Goal: Task Accomplishment & Management: Manage account settings

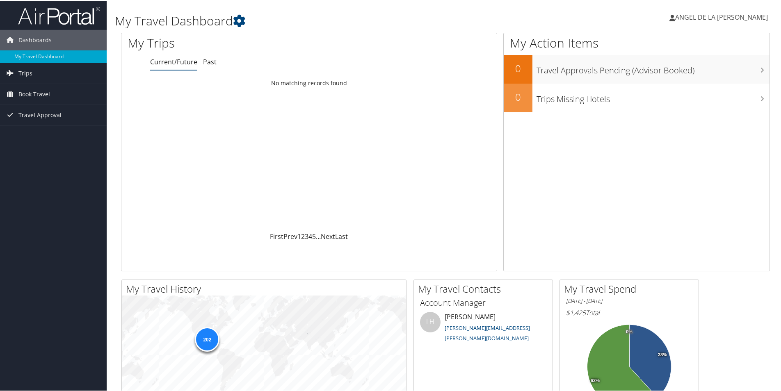
click at [774, 23] on div "ANGEL DE LA ROSA ANGEL DE LA ROSA My Settings Travel Agency Contacts View Trave…" at bounding box center [653, 20] width 261 height 32
click at [723, 14] on span "ANGEL DE LA [PERSON_NAME]" at bounding box center [721, 16] width 93 height 9
click at [691, 43] on link "My Settings" at bounding box center [720, 45] width 91 height 14
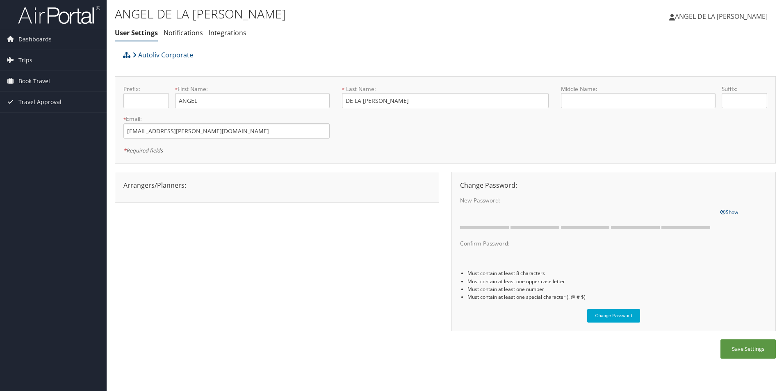
click at [236, 197] on div "Arrangers/Planners: Edit Arrangers & Planners [PERSON_NAME] [PERSON_NAME] [PERS…" at bounding box center [277, 187] width 325 height 31
click at [193, 34] on link "Notifications" at bounding box center [183, 32] width 39 height 9
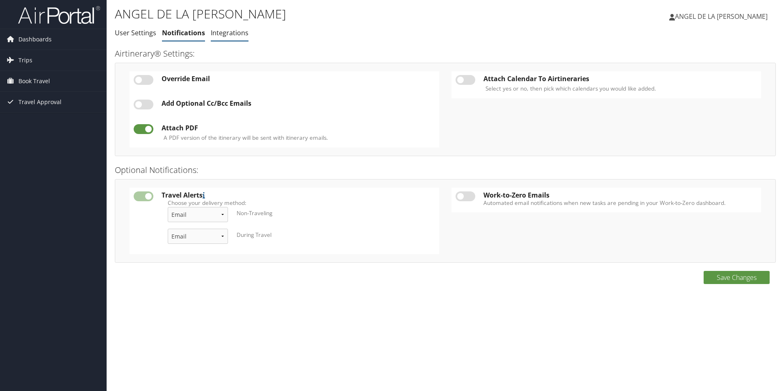
click at [225, 34] on link "Integrations" at bounding box center [230, 32] width 38 height 9
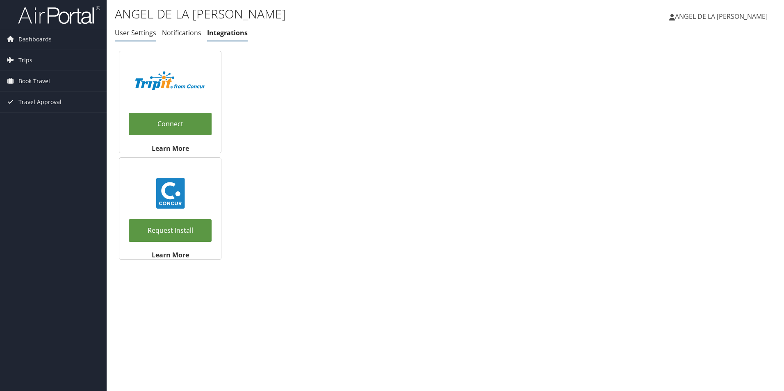
click at [135, 34] on link "User Settings" at bounding box center [135, 32] width 41 height 9
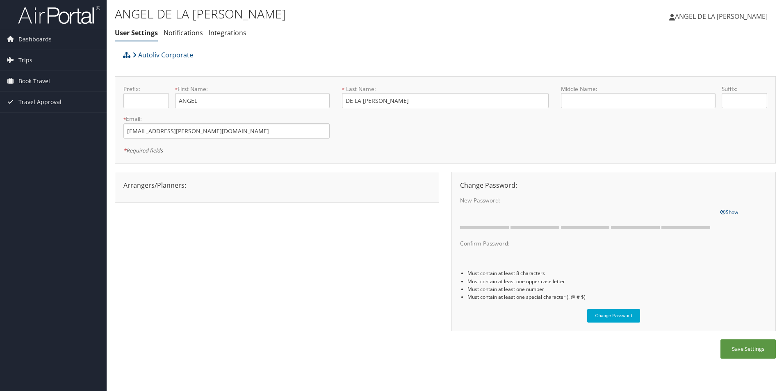
click at [735, 18] on span "ANGEL DE LA [PERSON_NAME]" at bounding box center [721, 16] width 93 height 9
click at [709, 75] on link "View Travel Profile" at bounding box center [721, 73] width 91 height 14
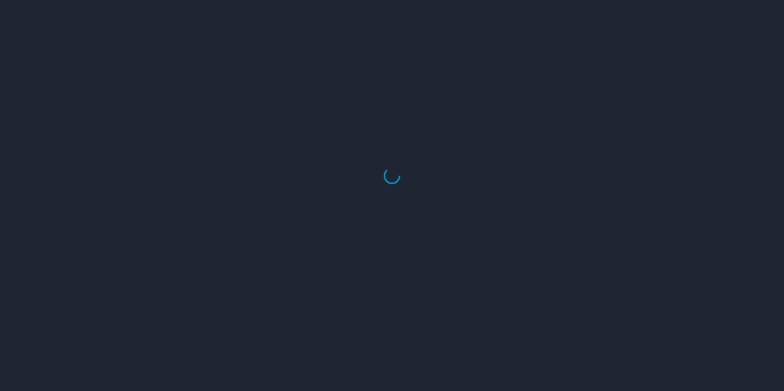
select select "US"
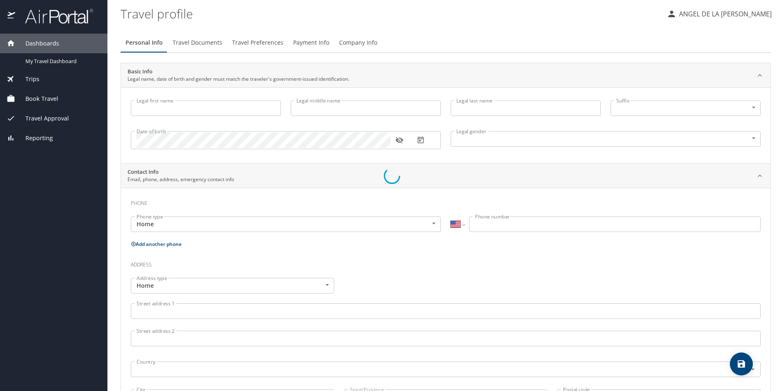
type input "ANGEL"
type input "DE LA [PERSON_NAME]"
type input "[DEMOGRAPHIC_DATA]"
select select "MX"
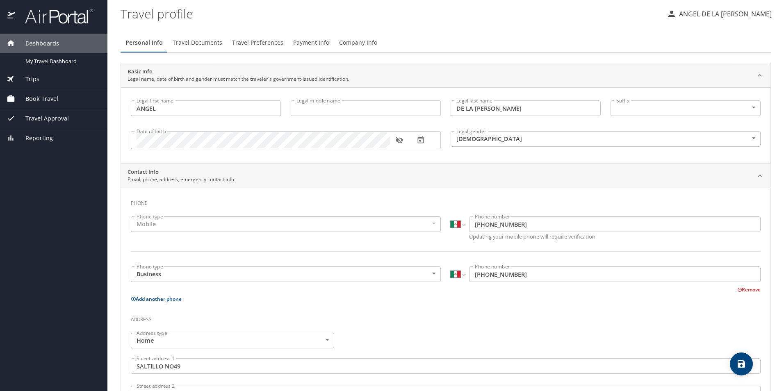
click at [318, 40] on span "Payment Info" at bounding box center [311, 43] width 36 height 10
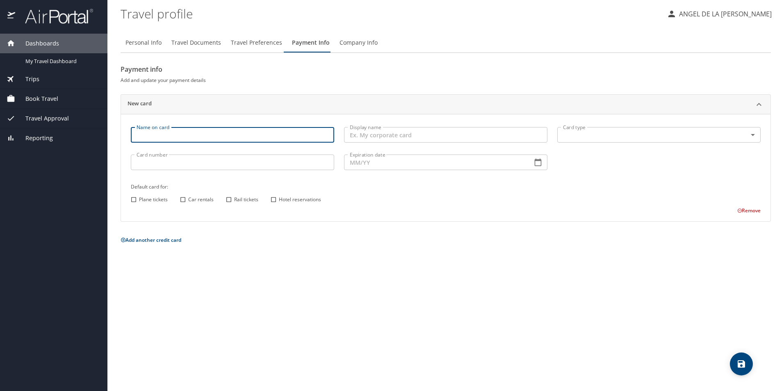
click at [172, 138] on input "Name on card" at bounding box center [233, 135] width 204 height 16
type input "w"
type input "W"
type input "a"
type input "A"
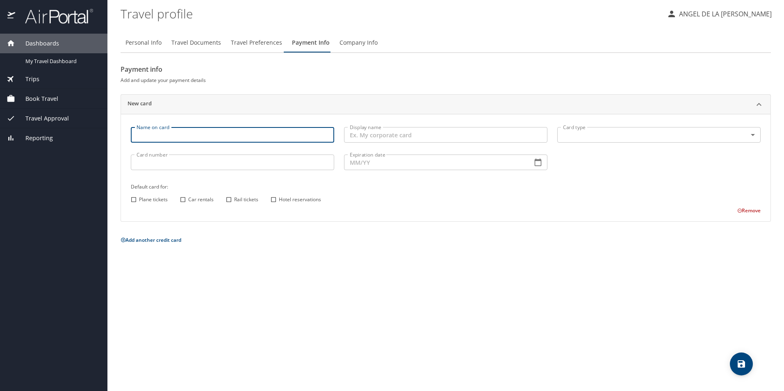
type input "a"
type input "Angel De La [PERSON_NAME]"
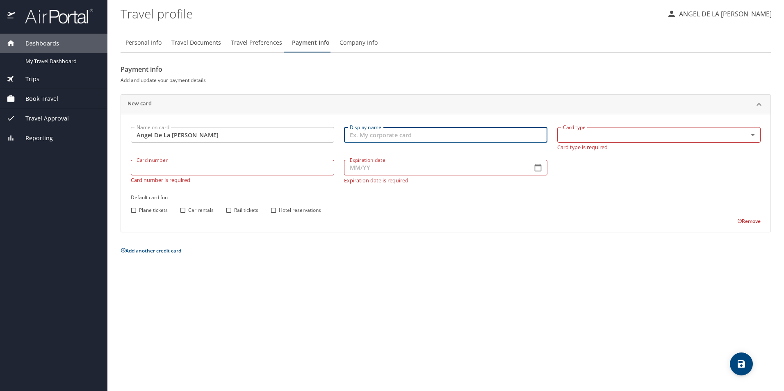
click at [381, 135] on input "Display name" at bounding box center [446, 135] width 204 height 16
click at [559, 133] on body "Dashboards My Travel Dashboard Trips Current / Future Trips Past Trips Trips Mi…" at bounding box center [392, 195] width 784 height 391
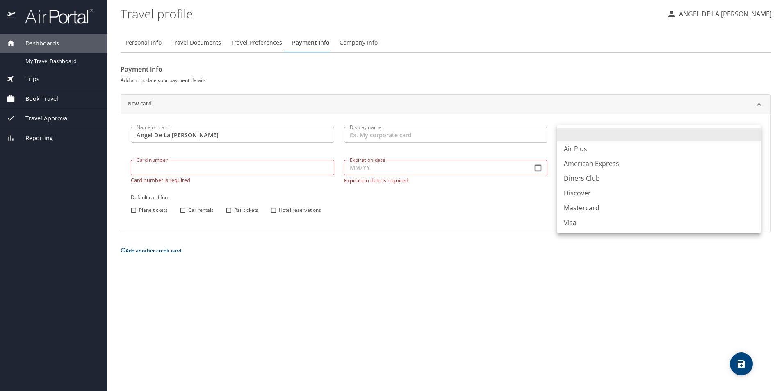
click at [193, 167] on div at bounding box center [392, 195] width 784 height 391
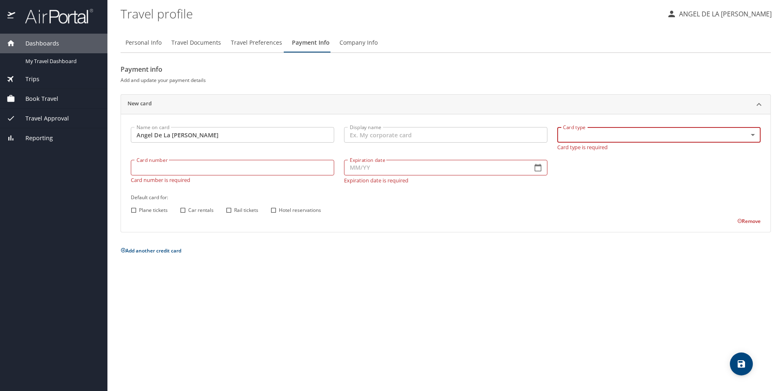
click at [181, 171] on input "Card number" at bounding box center [233, 168] width 204 height 16
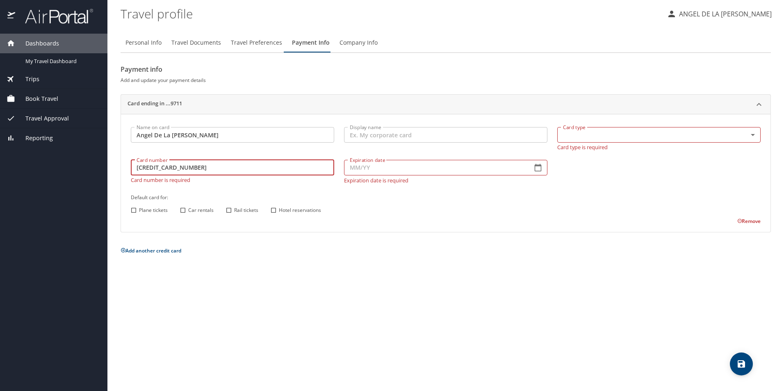
type input "[CREDIT_CARD_NUMBER]"
click at [363, 168] on input "Expiration date" at bounding box center [435, 168] width 182 height 16
click at [537, 167] on icon "button" at bounding box center [538, 168] width 8 height 8
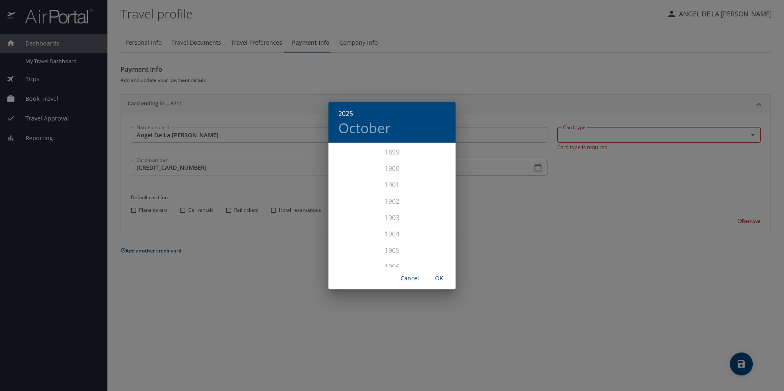
scroll to position [2019, 0]
click at [391, 240] on div "2027" at bounding box center [392, 242] width 127 height 16
click at [352, 221] on div "[DATE]" at bounding box center [350, 221] width 42 height 31
click at [437, 277] on span "OK" at bounding box center [440, 279] width 20 height 10
type input "07/27"
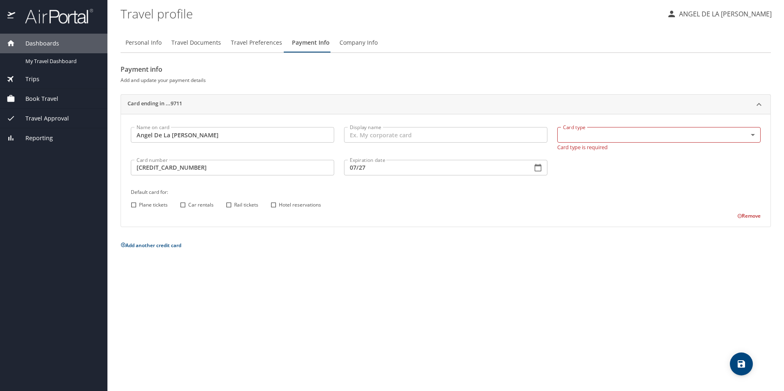
click at [752, 135] on body "Dashboards My Travel Dashboard Trips Current / Future Trips Past Trips Trips Mi…" at bounding box center [392, 195] width 784 height 391
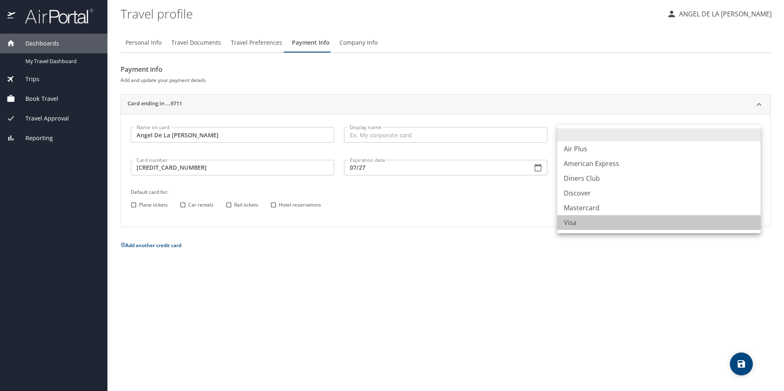
click at [577, 224] on li "Visa" at bounding box center [660, 222] width 204 height 15
type input "VI"
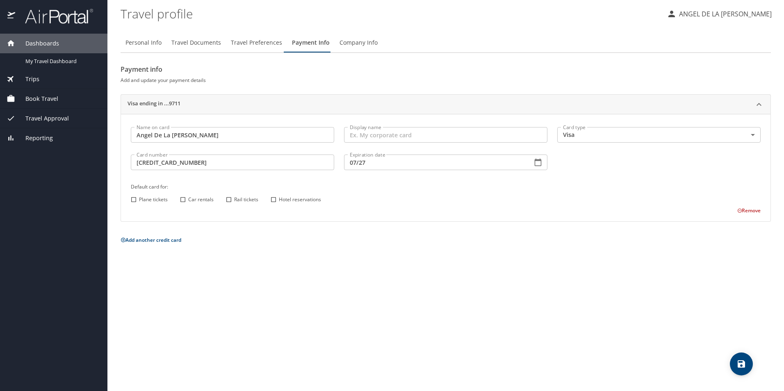
click at [531, 200] on div "Plane tickets Car rentals Rail tickets Hotel reservations" at bounding box center [444, 199] width 633 height 11
click at [276, 199] on input "Hotel reservations" at bounding box center [273, 199] width 11 height 11
checkbox input "true"
click at [185, 197] on input "Car rentals" at bounding box center [183, 199] width 11 height 11
checkbox input "true"
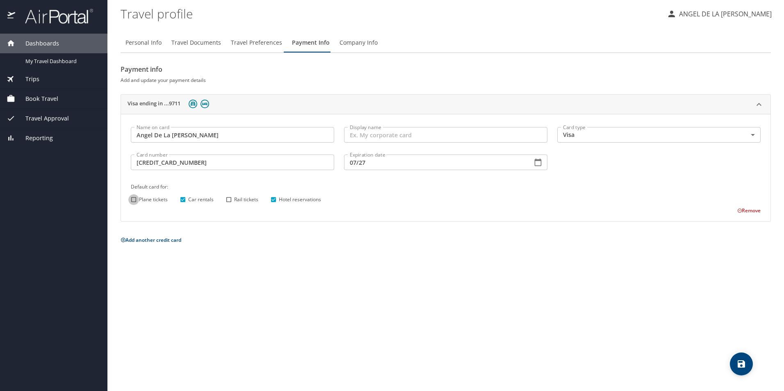
click at [134, 199] on input "Plane tickets" at bounding box center [133, 199] width 11 height 11
checkbox input "true"
click at [342, 42] on span "Company Info" at bounding box center [359, 43] width 38 height 10
click at [258, 42] on span "Travel Preferences" at bounding box center [256, 43] width 51 height 10
click at [199, 41] on span "Travel Documents" at bounding box center [197, 43] width 50 height 10
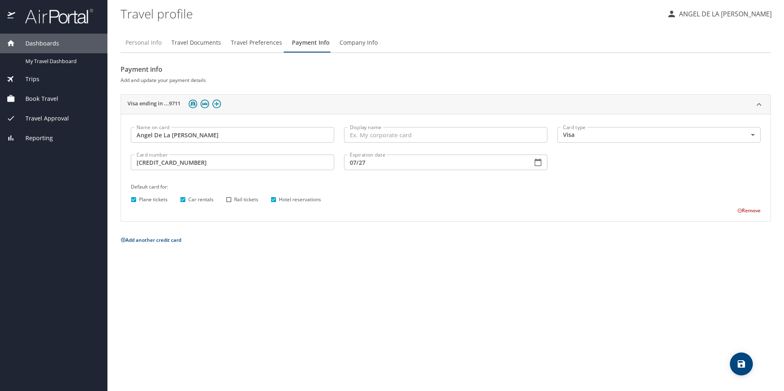
click at [149, 43] on span "Personal Info" at bounding box center [144, 43] width 36 height 10
click at [350, 42] on span "Company Info" at bounding box center [359, 43] width 38 height 10
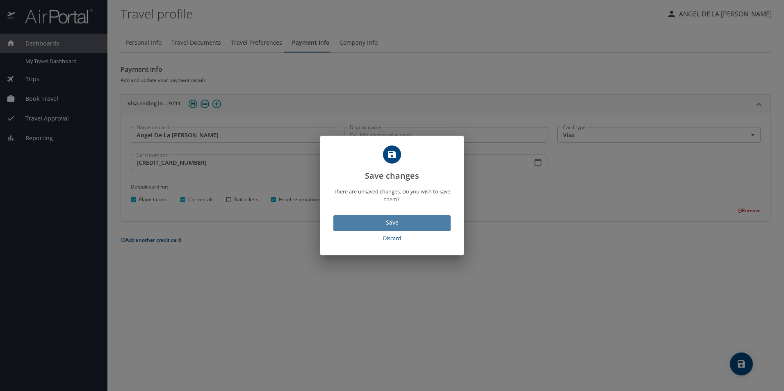
click at [394, 225] on span "Save" at bounding box center [392, 223] width 104 height 10
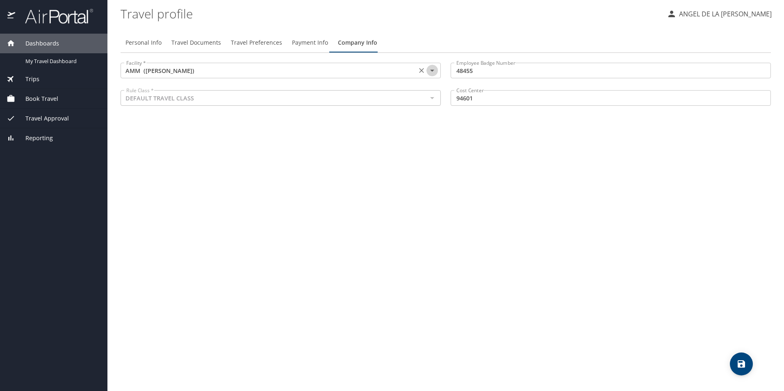
click at [432, 73] on icon "Open" at bounding box center [433, 71] width 10 height 10
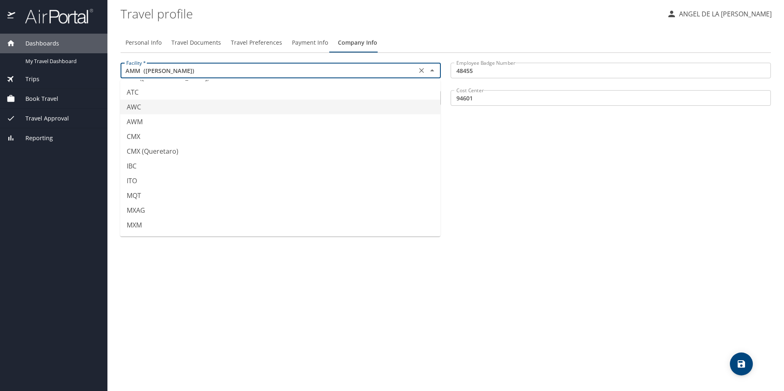
scroll to position [205, 0]
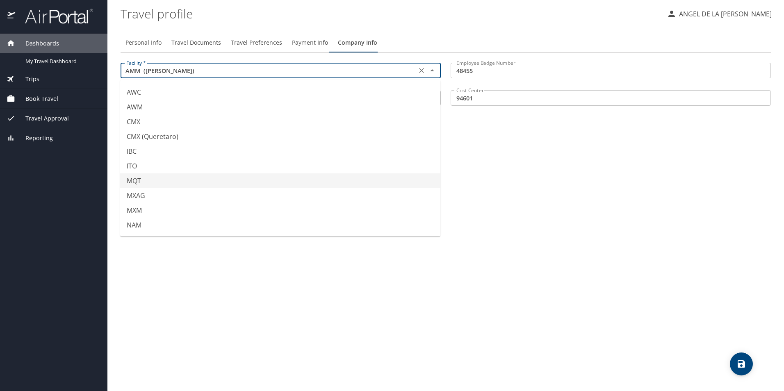
click at [139, 180] on li "MQT" at bounding box center [280, 181] width 320 height 15
type input "MQT"
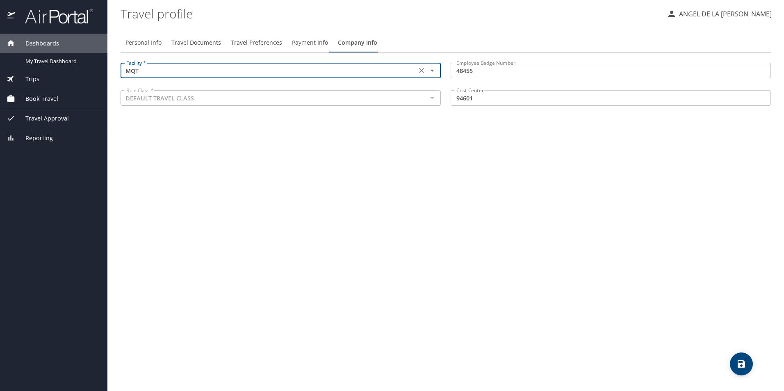
click at [433, 98] on div at bounding box center [432, 97] width 11 height 11
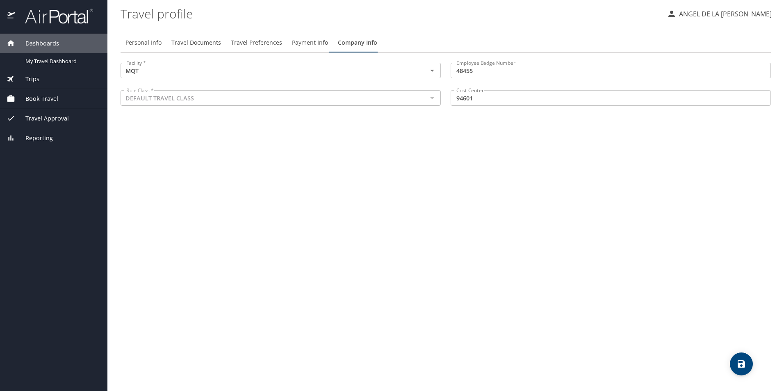
click at [411, 165] on div "Personal Info Travel Documents Travel Preferences Payment Info Company Info Fac…" at bounding box center [446, 208] width 651 height 365
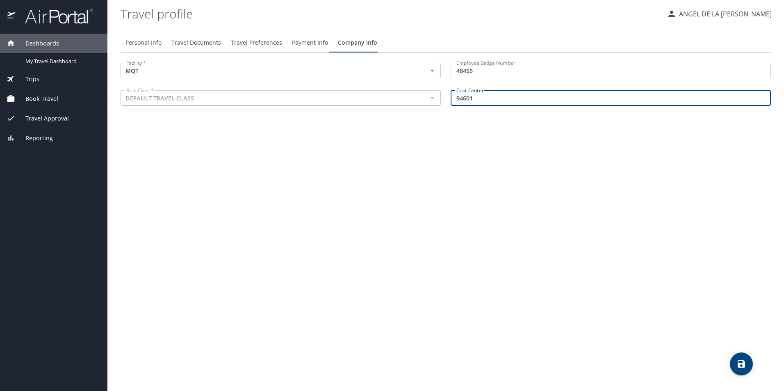
click at [485, 100] on input "94601" at bounding box center [611, 98] width 320 height 16
type input "94602"
click at [584, 167] on div "Personal Info Travel Documents Travel Preferences Payment Info Company Info Fac…" at bounding box center [446, 208] width 651 height 365
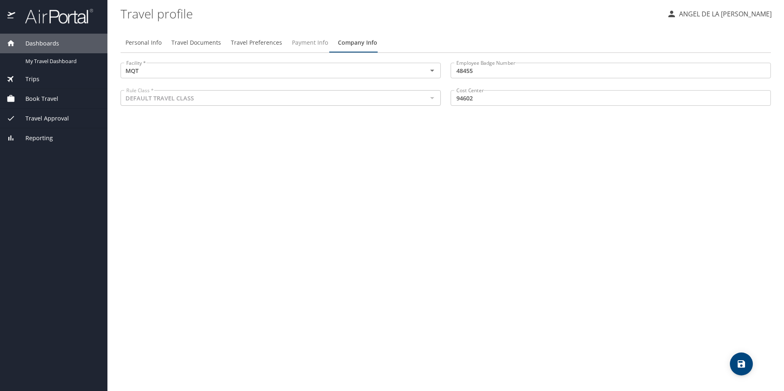
click at [308, 43] on span "Payment Info" at bounding box center [310, 43] width 36 height 10
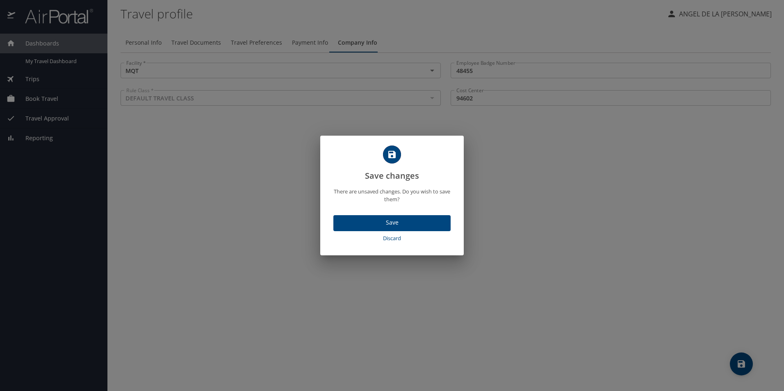
click at [405, 222] on span "Save" at bounding box center [392, 223] width 104 height 10
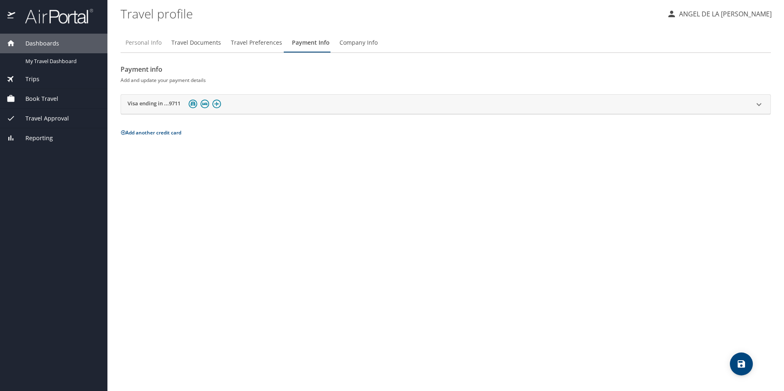
click at [148, 43] on span "Personal Info" at bounding box center [144, 43] width 36 height 10
select select "MX"
select select "US"
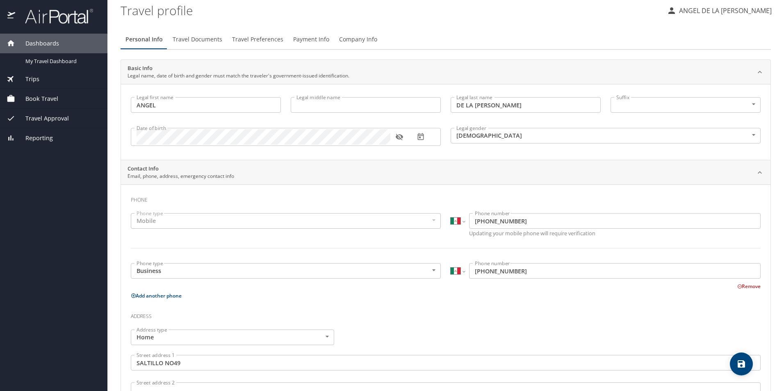
scroll to position [0, 0]
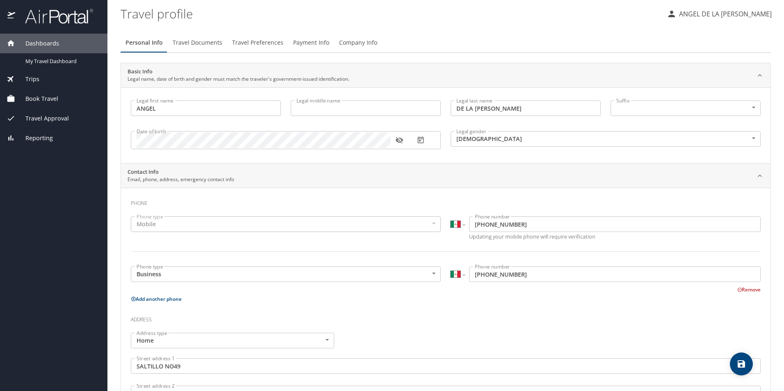
click at [343, 42] on span "Company Info" at bounding box center [358, 43] width 38 height 10
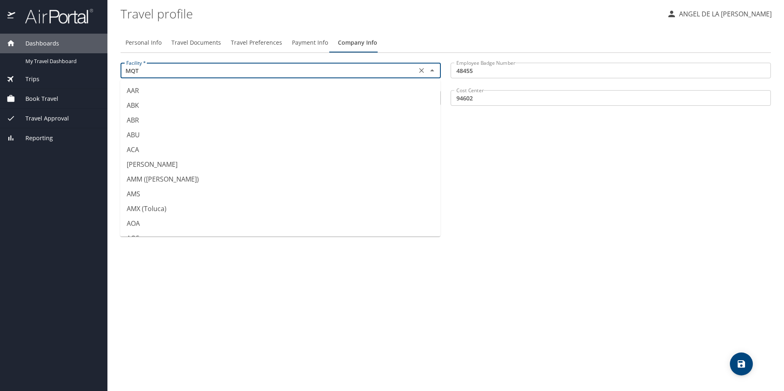
click at [158, 68] on input "MQT" at bounding box center [268, 70] width 291 height 11
click at [181, 180] on li "AMM ([PERSON_NAME])" at bounding box center [280, 179] width 320 height 15
type input "AMM ([PERSON_NAME])"
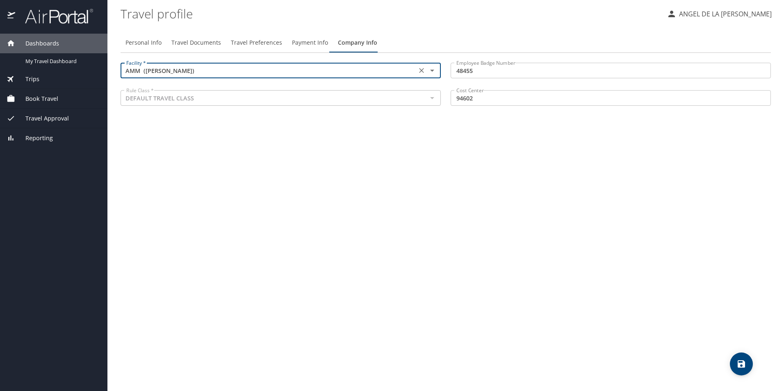
click at [350, 44] on span "Company Info" at bounding box center [357, 43] width 39 height 10
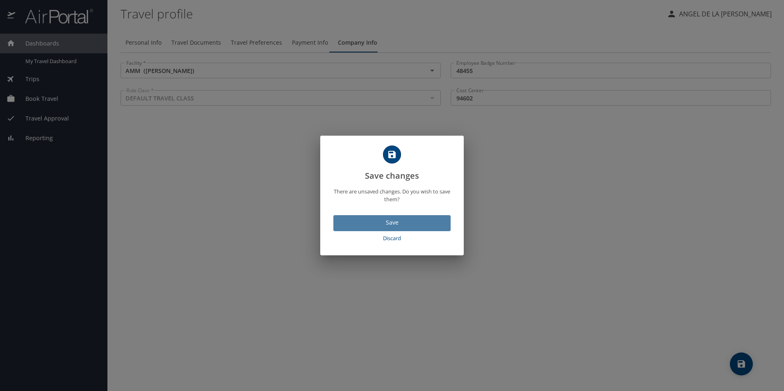
click at [401, 221] on span "Save" at bounding box center [392, 223] width 104 height 10
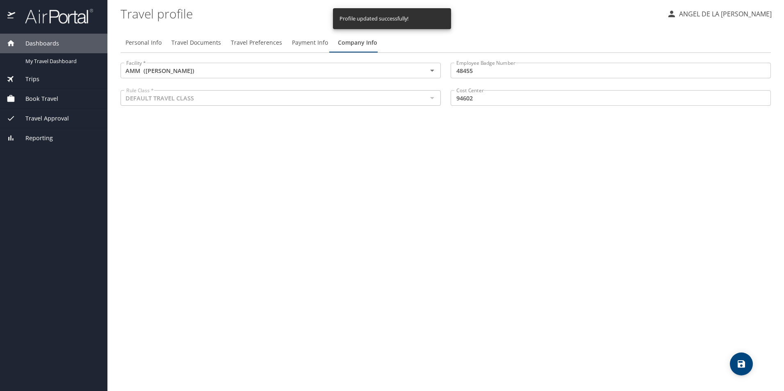
click at [305, 42] on span "Payment Info" at bounding box center [310, 43] width 36 height 10
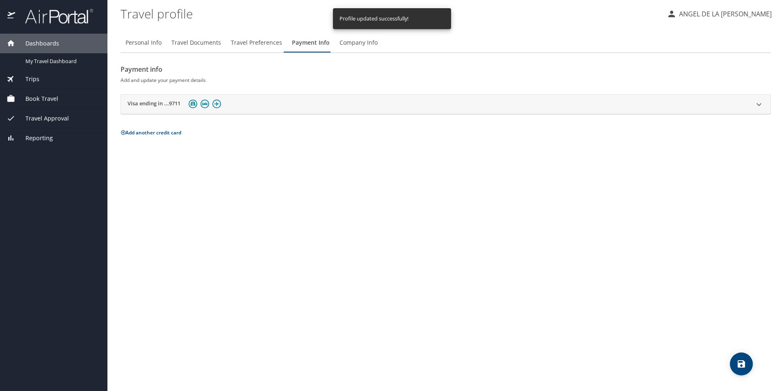
click at [252, 43] on span "Travel Preferences" at bounding box center [256, 43] width 51 height 10
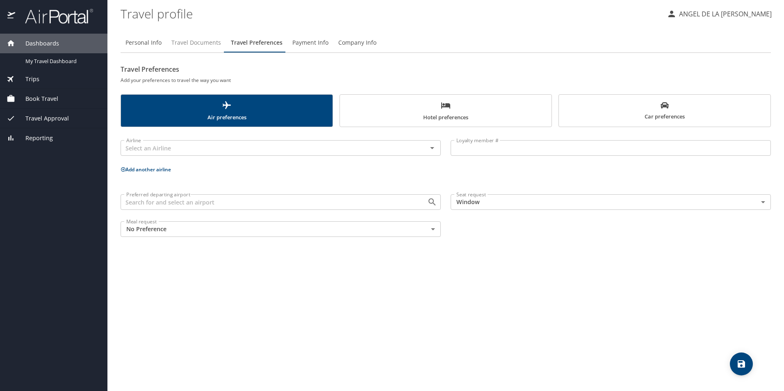
click at [214, 43] on span "Travel Documents" at bounding box center [197, 43] width 50 height 10
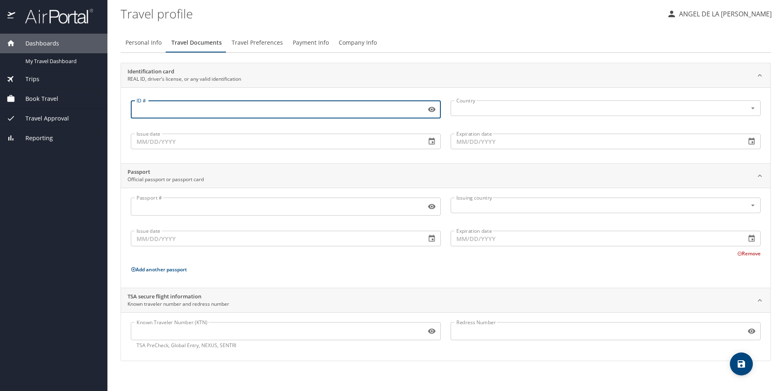
click at [178, 109] on input "ID #" at bounding box center [277, 110] width 292 height 16
type input "041044511"
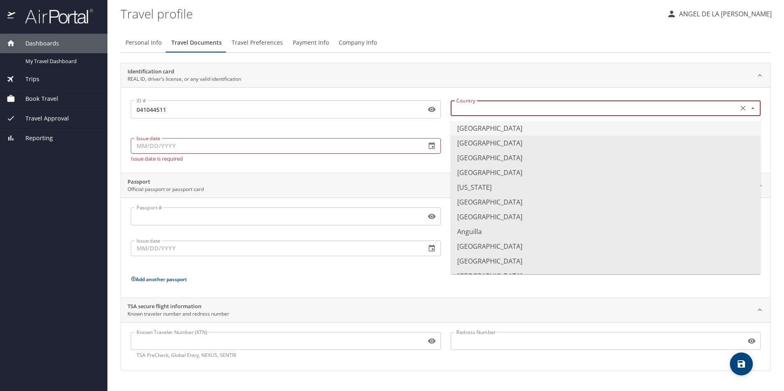
click at [505, 108] on input "text" at bounding box center [593, 108] width 281 height 11
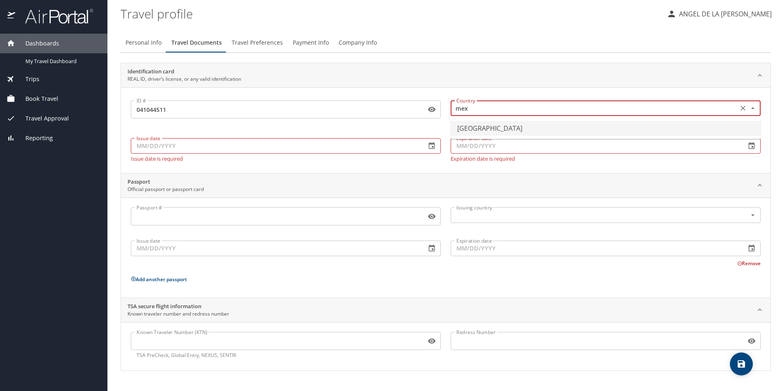
click at [471, 127] on li "[GEOGRAPHIC_DATA]" at bounding box center [606, 128] width 310 height 15
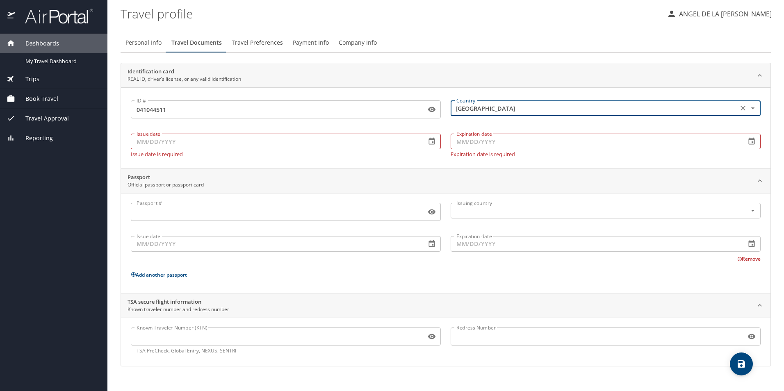
type input "[GEOGRAPHIC_DATA]"
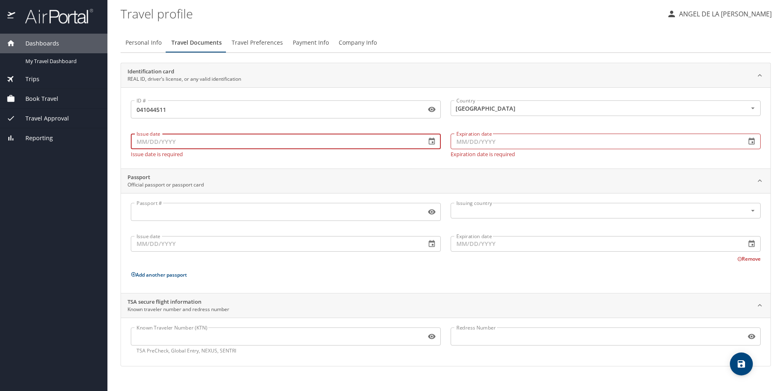
click at [165, 142] on input "Issue date" at bounding box center [275, 142] width 289 height 16
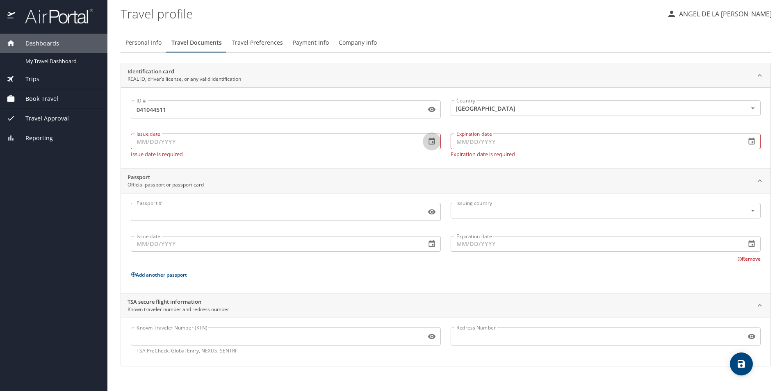
click at [431, 142] on icon "button" at bounding box center [432, 141] width 8 height 8
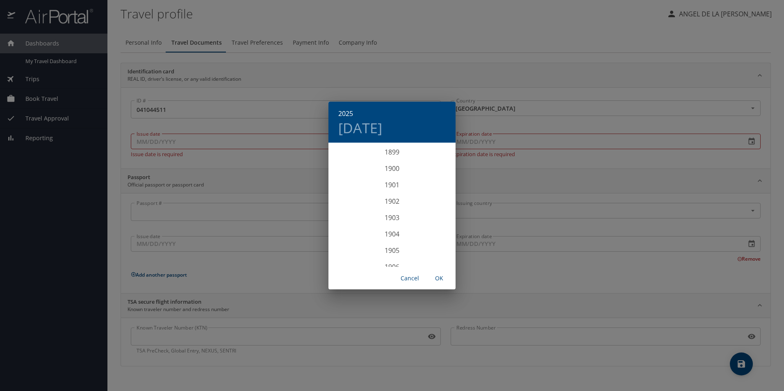
scroll to position [2019, 0]
click at [395, 187] on div "2024" at bounding box center [392, 185] width 127 height 16
click at [348, 222] on div "[DATE]" at bounding box center [350, 221] width 42 height 31
click at [396, 231] on span "24" at bounding box center [392, 230] width 15 height 5
click at [439, 278] on span "OK" at bounding box center [440, 279] width 20 height 10
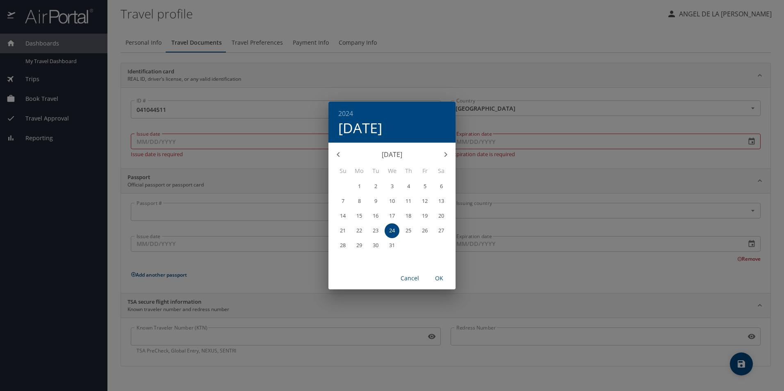
type input "[DATE]"
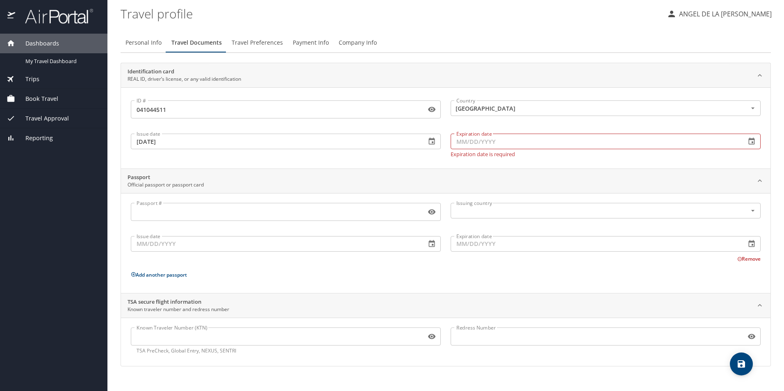
click at [460, 139] on input "Expiration date" at bounding box center [595, 142] width 289 height 16
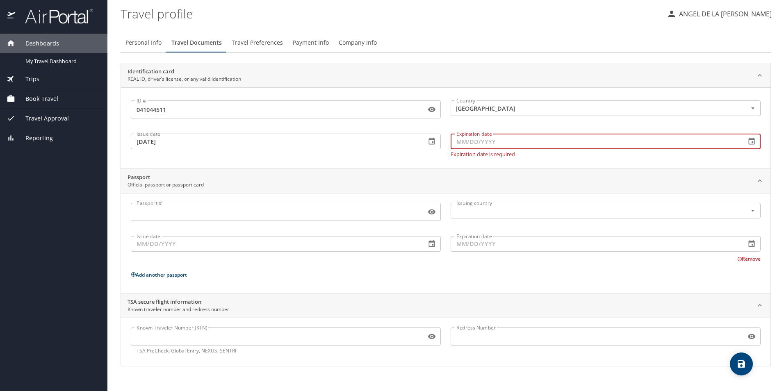
click at [754, 142] on icon "button" at bounding box center [752, 141] width 8 height 8
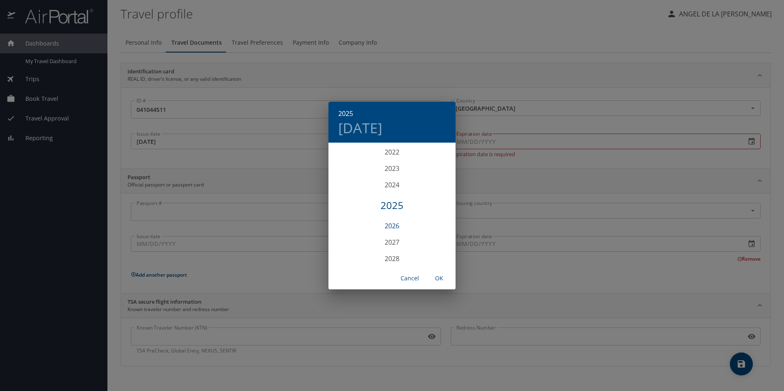
click at [385, 226] on div "2026" at bounding box center [392, 226] width 127 height 16
click at [348, 219] on div "[DATE]" at bounding box center [350, 221] width 42 height 31
click at [425, 230] on p "24" at bounding box center [425, 230] width 6 height 5
click at [438, 276] on span "OK" at bounding box center [440, 279] width 20 height 10
type input "[DATE]"
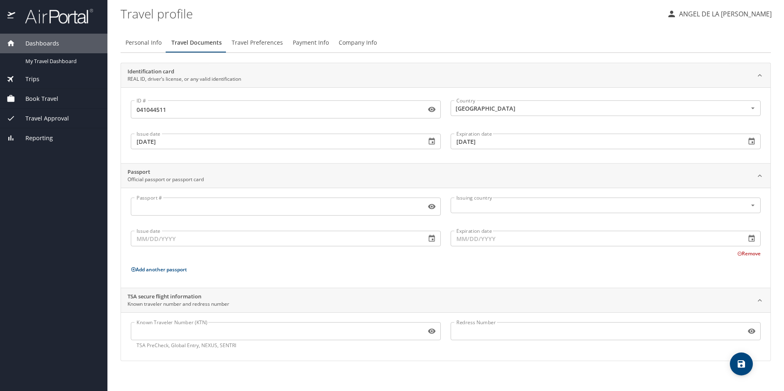
click at [207, 42] on span "Travel Documents" at bounding box center [197, 43] width 50 height 10
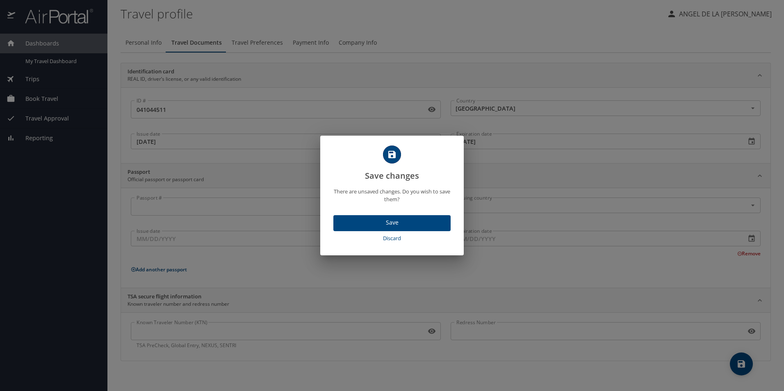
click at [382, 220] on span "Save" at bounding box center [392, 223] width 104 height 10
